Goal: Transaction & Acquisition: Purchase product/service

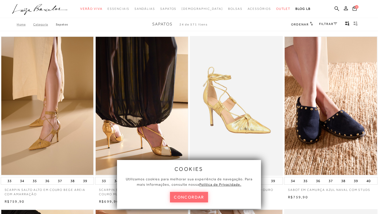
click at [192, 200] on button "concordar" at bounding box center [189, 197] width 38 height 11
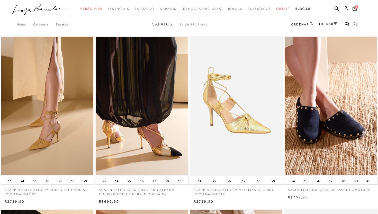
click at [60, 24] on link "Sapatos" at bounding box center [62, 25] width 12 height 4
click at [330, 24] on link "FILTRAR" at bounding box center [328, 24] width 18 height 4
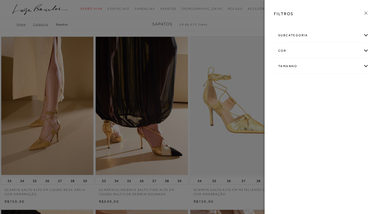
click at [342, 36] on div "subcategoria" at bounding box center [321, 36] width 94 height 14
click at [354, 53] on div "cor" at bounding box center [321, 51] width 94 height 14
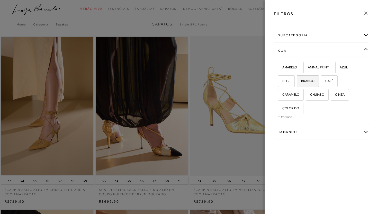
click at [310, 81] on span "BRANCO" at bounding box center [305, 81] width 17 height 4
click at [301, 81] on input "BRANCO" at bounding box center [298, 81] width 5 height 5
checkbox input "true"
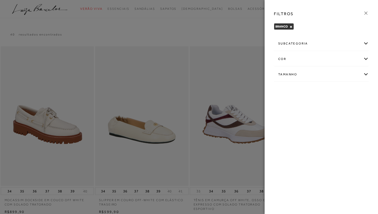
click at [314, 45] on div "subcategoria" at bounding box center [321, 44] width 94 height 14
click at [295, 57] on span "Salto" at bounding box center [294, 57] width 7 height 4
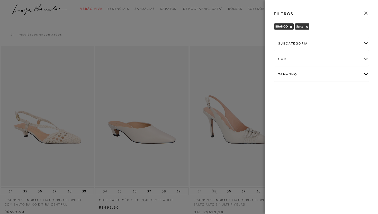
click at [236, 25] on div at bounding box center [189, 107] width 378 height 214
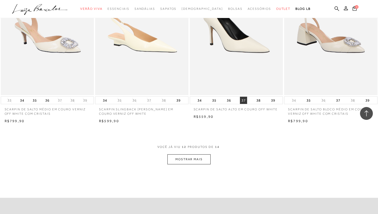
scroll to position [451, 0]
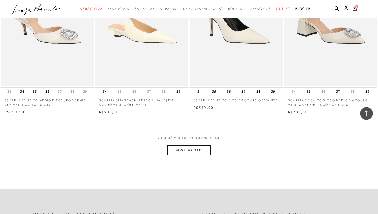
click at [200, 149] on button "MOSTRAR MAIS" at bounding box center [188, 150] width 43 height 10
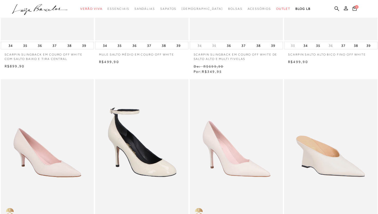
scroll to position [0, 0]
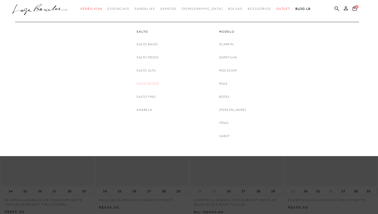
click at [153, 85] on link "Salto Bloco" at bounding box center [147, 83] width 22 height 5
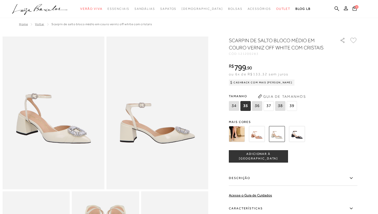
click at [86, 155] on img at bounding box center [54, 112] width 102 height 153
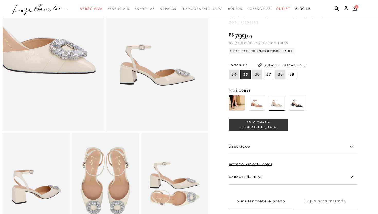
scroll to position [59, 0]
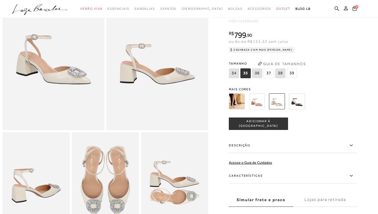
click at [173, 173] on img at bounding box center [174, 182] width 67 height 101
click at [115, 194] on img at bounding box center [105, 182] width 67 height 101
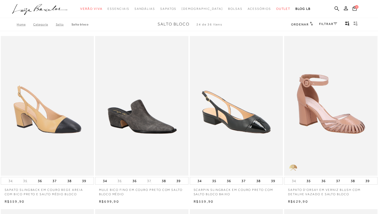
click at [327, 24] on link "FILTRAR" at bounding box center [328, 24] width 18 height 4
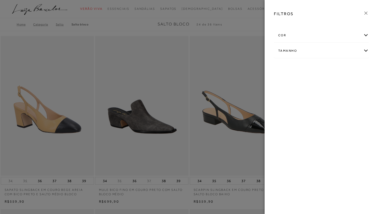
click at [363, 36] on div "cor" at bounding box center [321, 36] width 94 height 14
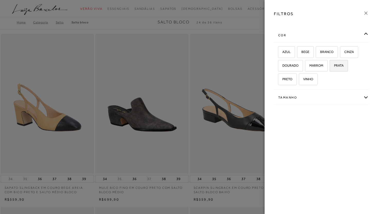
click at [339, 65] on span "PRATA" at bounding box center [336, 65] width 13 height 4
click at [334, 65] on input "PRATA" at bounding box center [331, 66] width 5 height 5
checkbox input "true"
click at [289, 67] on span "DOURADO" at bounding box center [288, 65] width 20 height 4
click at [282, 67] on input "DOURADO" at bounding box center [279, 66] width 5 height 5
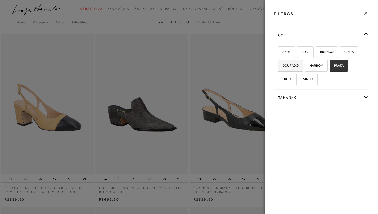
checkbox input "true"
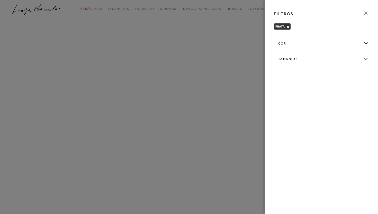
click at [333, 43] on div "cor" at bounding box center [321, 44] width 94 height 14
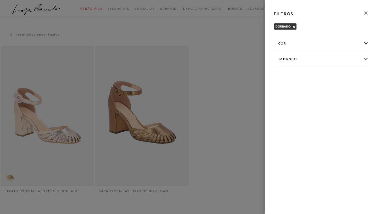
click at [307, 47] on div "cor" at bounding box center [321, 44] width 94 height 14
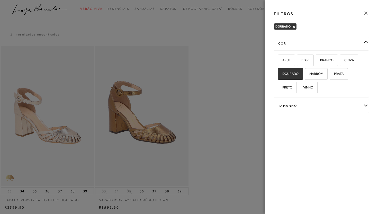
click at [245, 85] on div at bounding box center [189, 107] width 378 height 214
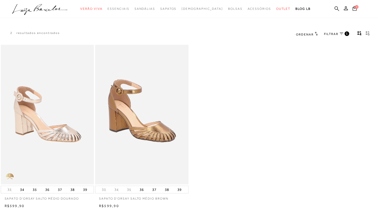
scroll to position [1, 0]
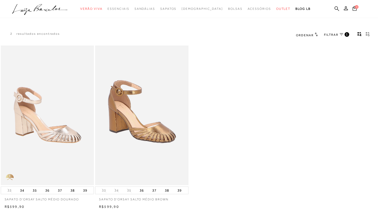
click at [340, 37] on link "FILTRAR 1" at bounding box center [336, 35] width 25 height 6
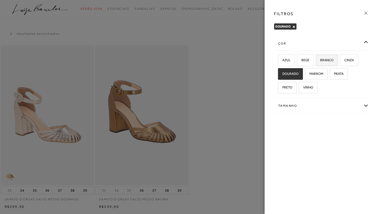
click at [328, 60] on span "BRANCO" at bounding box center [324, 60] width 17 height 4
click at [320, 60] on input "BRANCO" at bounding box center [317, 60] width 5 height 5
checkbox input "true"
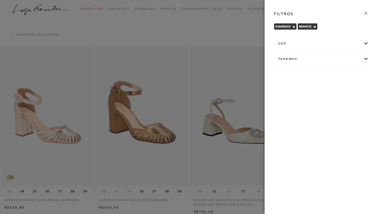
click at [319, 45] on div "cor" at bounding box center [321, 44] width 94 height 14
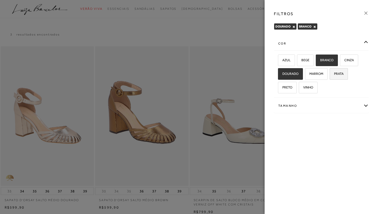
click at [341, 74] on span "PRATA" at bounding box center [336, 74] width 13 height 4
click at [334, 74] on input "PRATA" at bounding box center [331, 74] width 5 height 5
checkbox input "true"
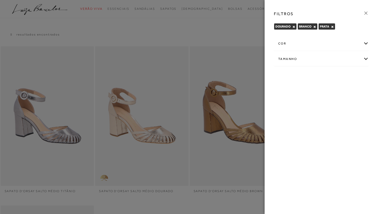
click at [332, 45] on div "cor" at bounding box center [321, 44] width 94 height 14
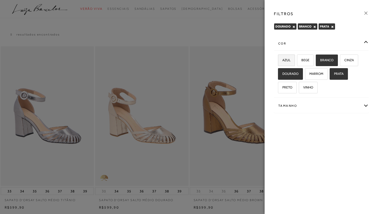
click at [287, 61] on span "AZUL" at bounding box center [284, 60] width 12 height 4
click at [282, 61] on input "AZUL" at bounding box center [279, 60] width 5 height 5
checkbox input "true"
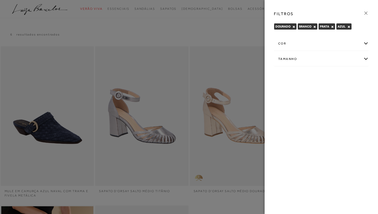
click at [237, 45] on div at bounding box center [189, 107] width 378 height 214
